Goal: Information Seeking & Learning: Find specific fact

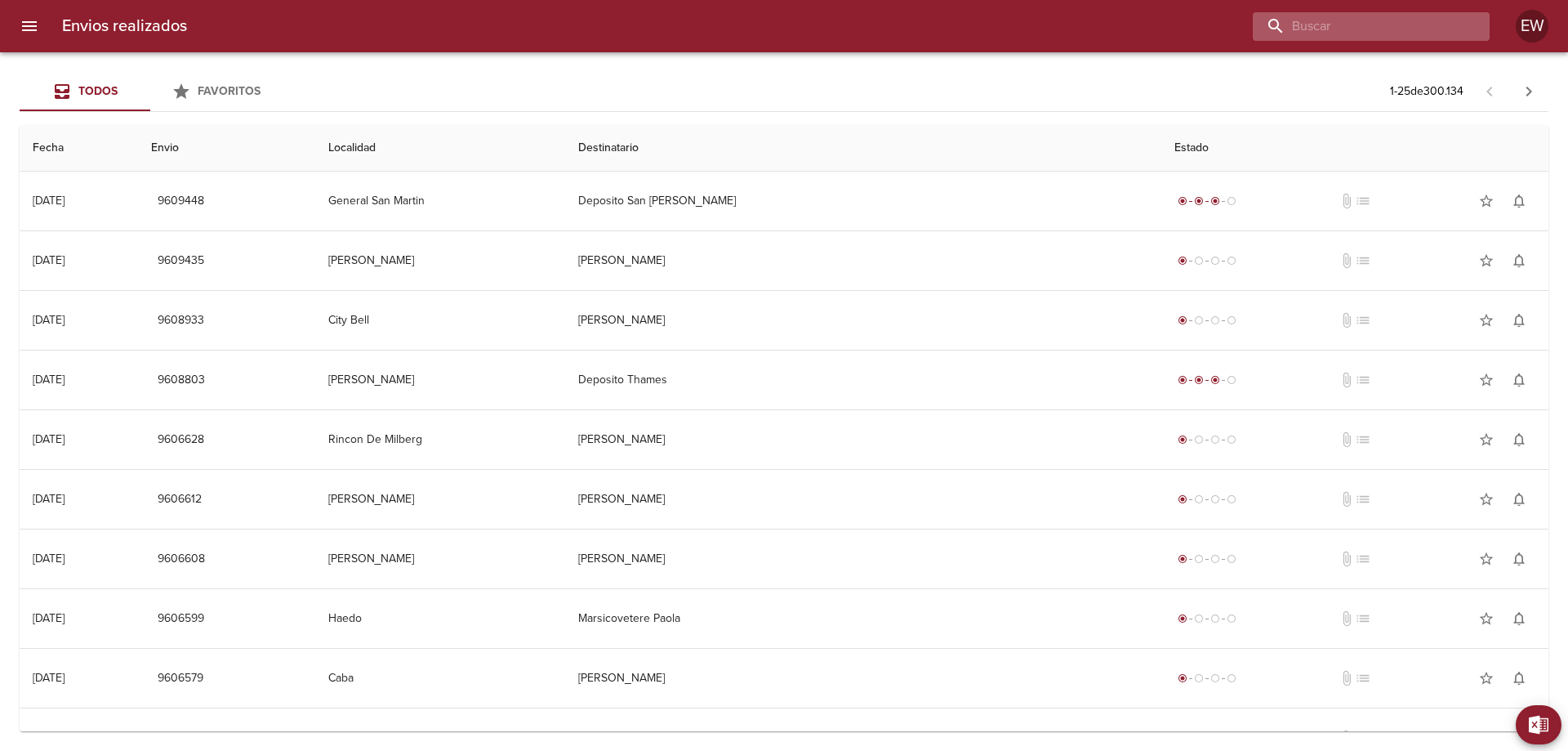
click at [1367, 20] on input "buscar" at bounding box center [1357, 26] width 209 height 29
type input "9558116"
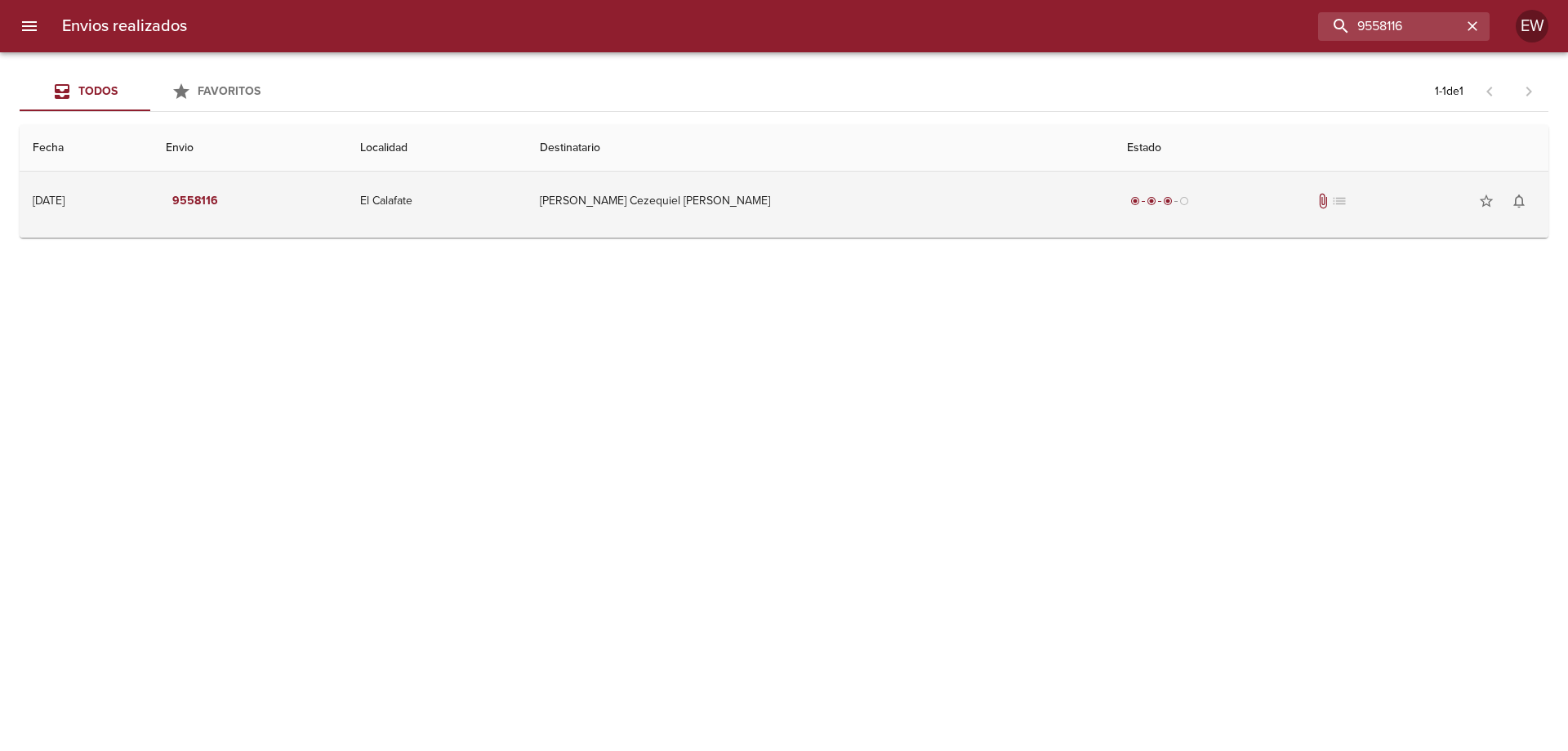
click at [694, 198] on td "[PERSON_NAME] Cezequiel [PERSON_NAME]" at bounding box center [820, 201] width 587 height 59
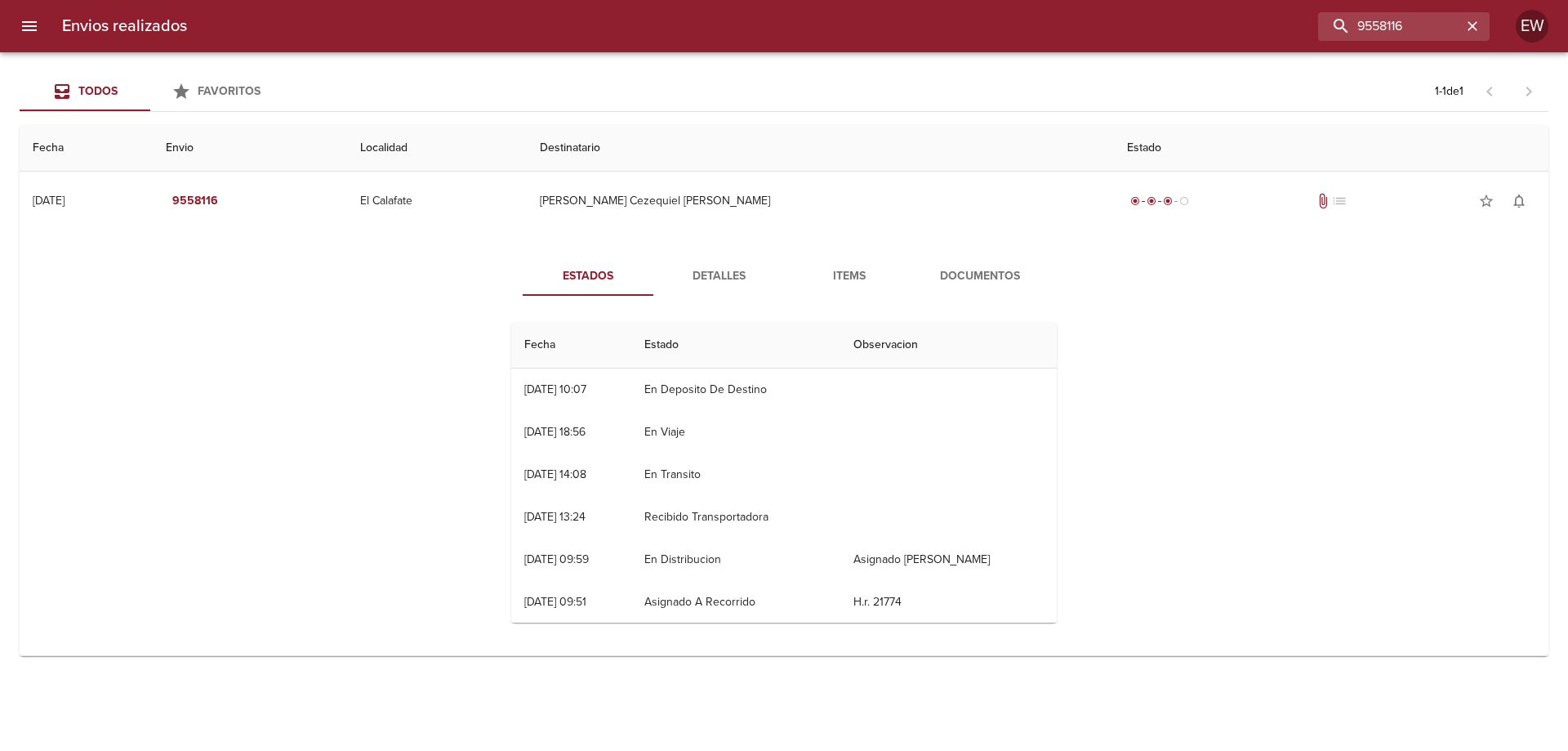
click at [703, 279] on span "Detalles" at bounding box center [718, 276] width 111 height 21
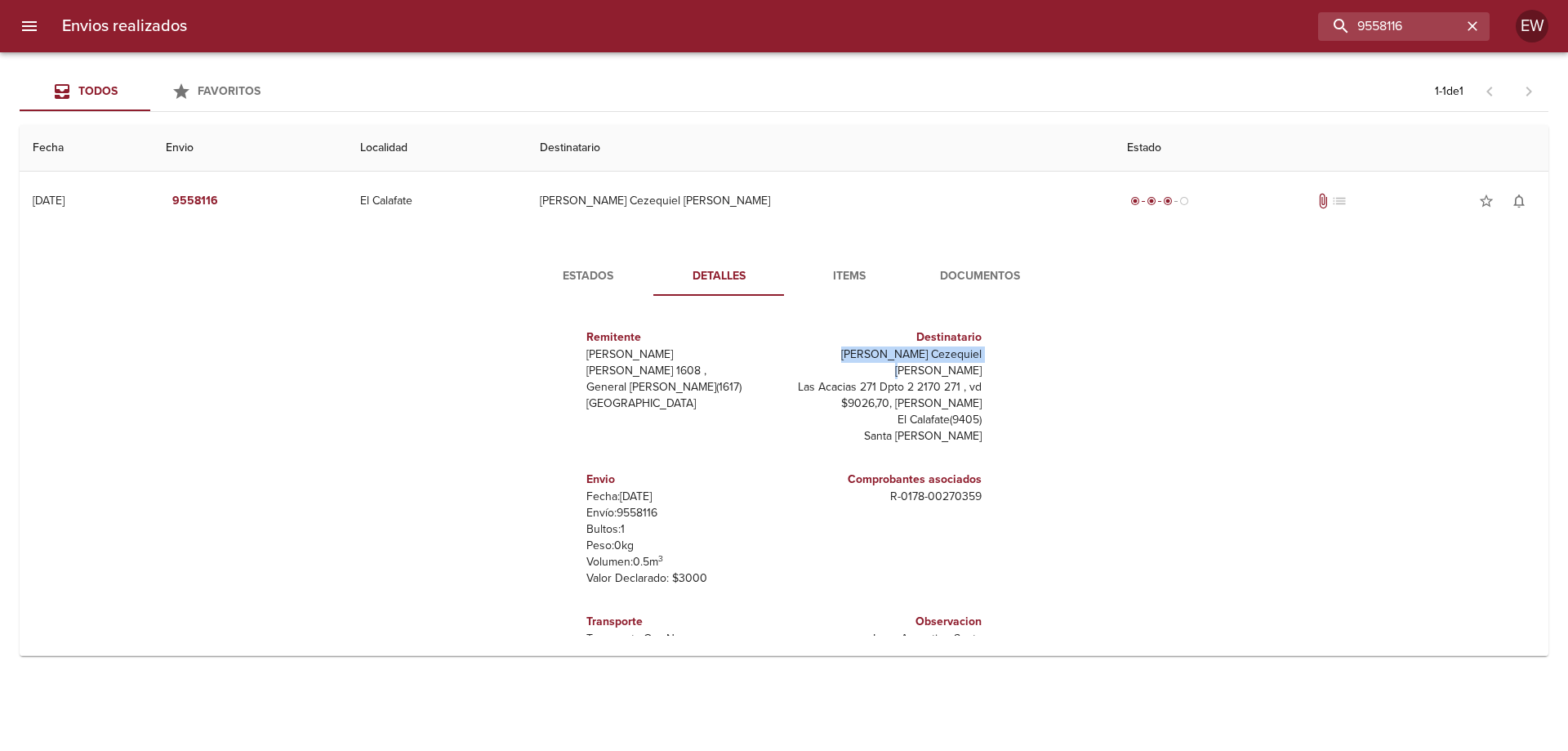
drag, startPoint x: 980, startPoint y: 353, endPoint x: 832, endPoint y: 352, distance: 148.0
click at [832, 352] on div "Destinatario [PERSON_NAME] Cezequiel [PERSON_NAME] Las Acacias 271 Dpto 2 2170 …" at bounding box center [886, 386] width 205 height 142
copy p "[PERSON_NAME] Cezequiel [PERSON_NAME]"
drag, startPoint x: 845, startPoint y: 354, endPoint x: 871, endPoint y: 379, distance: 36.1
click at [871, 379] on p "Las Acacias 271 Dpto 2 2170 271 , vd $9026,70, [PERSON_NAME]" at bounding box center [886, 395] width 191 height 33
